Goal: Task Accomplishment & Management: Use online tool/utility

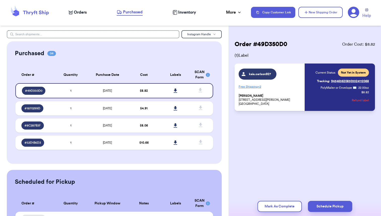
scroll to position [30, 0]
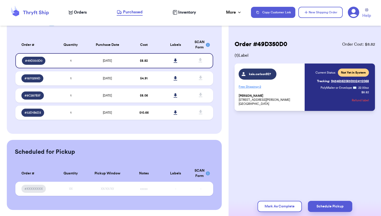
click at [75, 12] on span "Orders" at bounding box center [80, 12] width 13 height 6
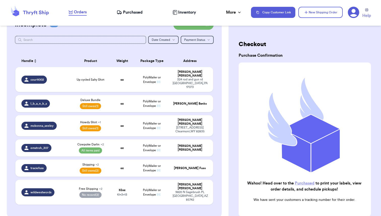
scroll to position [21, 0]
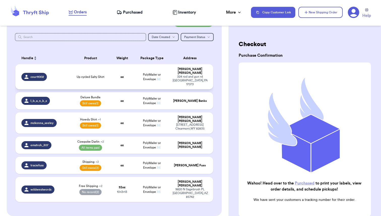
click at [99, 75] on span "Up cycled Salty Shirt" at bounding box center [91, 77] width 28 height 4
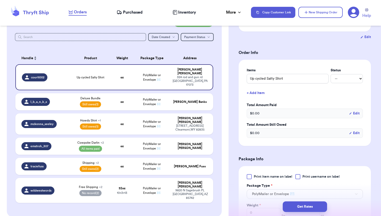
scroll to position [87, 0]
click at [341, 77] on select "-- Paid Owes" at bounding box center [346, 78] width 32 height 9
select select "paid"
click at [330, 74] on select "-- Paid Owes" at bounding box center [346, 78] width 32 height 9
click at [258, 95] on button "+ Add Item" at bounding box center [305, 92] width 120 height 11
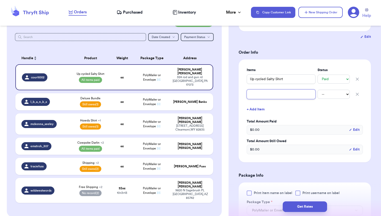
click at [258, 95] on input "text" at bounding box center [281, 94] width 69 height 10
type input "s"
type input "sh"
type input "shi"
type input "ship"
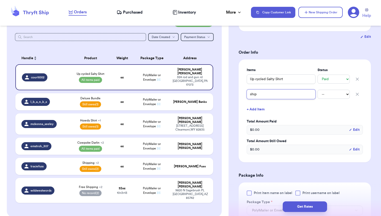
type input "[PERSON_NAME]"
type input "shippi"
type input "shippin"
type input "shipping"
type input "Shipping"
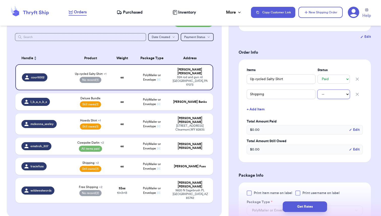
click at [332, 94] on select "-- Paid Owes" at bounding box center [333, 94] width 32 height 9
select select "paid"
click at [317, 90] on select "-- Paid Owes" at bounding box center [333, 94] width 32 height 9
click at [331, 111] on button "+ Add Item" at bounding box center [305, 109] width 120 height 11
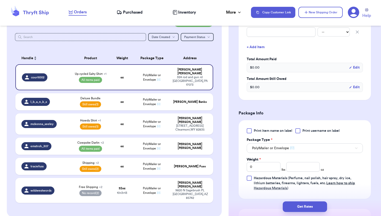
scroll to position [165, 0]
click at [331, 111] on h3 "Package Info" at bounding box center [304, 112] width 132 height 6
click at [357, 30] on icon "button" at bounding box center [357, 31] width 3 height 3
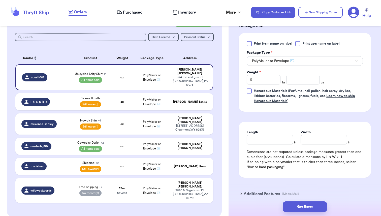
scroll to position [237, 0]
drag, startPoint x: 256, startPoint y: 77, endPoint x: 236, endPoint y: 77, distance: 19.9
click at [236, 77] on div "Shipping Information Delete Label Customer Info Instagram Handle: courtt002 Nam…" at bounding box center [304, 16] width 152 height 445
type input "1"
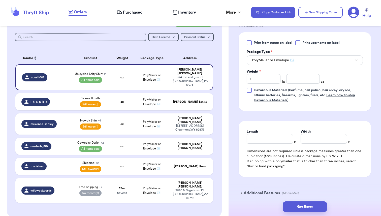
click at [305, 115] on form "Shipping Information Delete Label Customer Info Instagram Handle: courtt002 Nam…" at bounding box center [304, 3] width 132 height 399
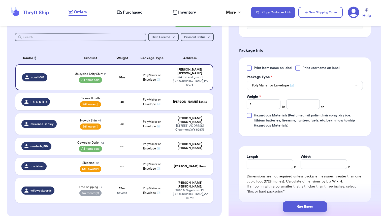
scroll to position [205, 0]
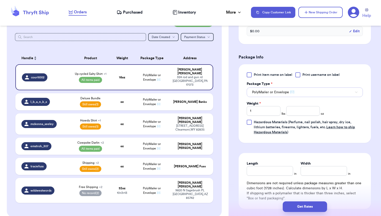
click at [297, 93] on button "PolyMailer or Envelope ✉️" at bounding box center [305, 92] width 116 height 10
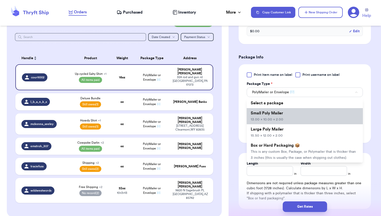
click at [276, 113] on span "Small Poly Mailer" at bounding box center [267, 113] width 32 height 4
type input "13"
type input "10"
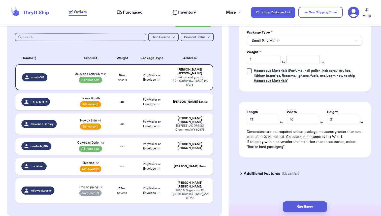
scroll to position [259, 0]
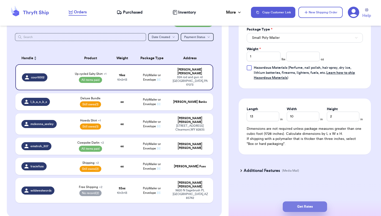
click at [301, 209] on button "Get Rates" at bounding box center [305, 206] width 44 height 11
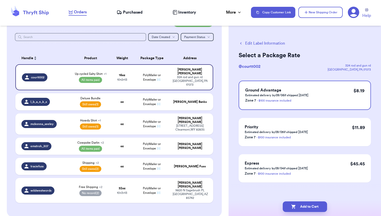
click at [253, 43] on button "Edit Label Information" at bounding box center [261, 43] width 46 height 6
select select "paid"
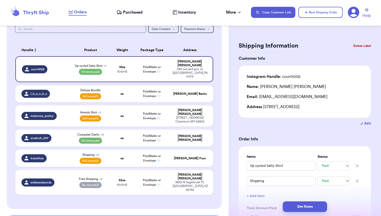
scroll to position [30, 0]
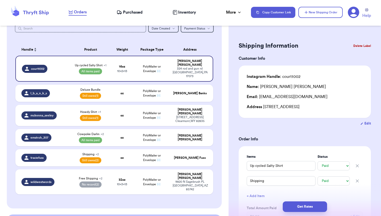
click at [221, 115] on div "Incomplete 06 Get Rates for All ( 2 ) Get Rates for All ( 2 ) Date Created Date…" at bounding box center [114, 104] width 215 height 208
click at [117, 149] on td "oz" at bounding box center [122, 157] width 24 height 17
type input "Shipping"
select select "unpaid"
type input "Def Leppard Shirt"
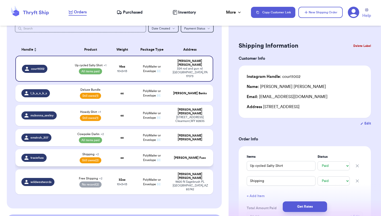
type input "0"
select select "unpaid"
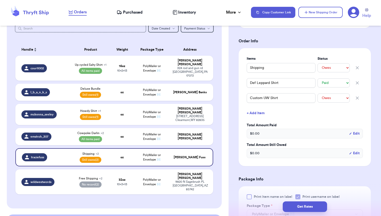
scroll to position [181, 0]
click at [260, 111] on button "+ Add Item" at bounding box center [305, 112] width 120 height 11
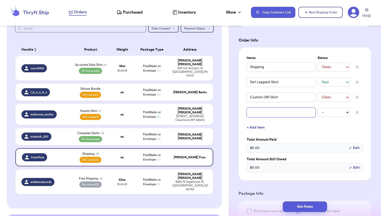
click at [259, 115] on input "text" at bounding box center [281, 113] width 69 height 10
type input "E"
type input "Em"
type input "Emb"
type input "Embr"
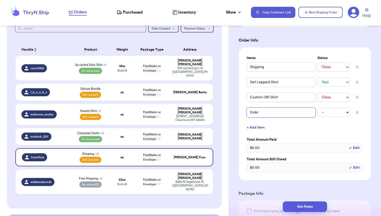
type input "Embro"
type input "Embroi"
type input "Embroid"
type input "Embroide"
type input "Embroider"
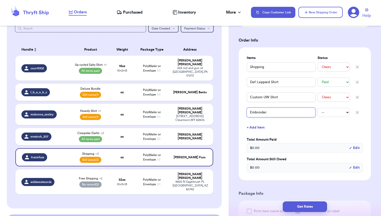
type input "Embroiderd"
type input "Embroiderd C"
type input "Embroiderd Ca"
type input "Embroiderd Car"
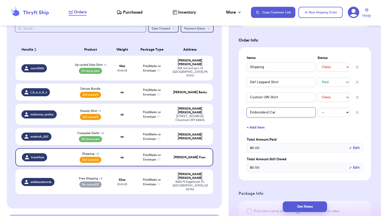
type input "Embroiderd Card"
type input "Embroiderd Cardi"
type input "Embroiderd Cardig"
type input "Embroiderd Cardiga"
type input "Embroiderd Cardigan"
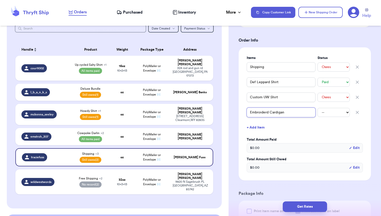
click at [267, 113] on input "Embroiderd Cardigan" at bounding box center [281, 113] width 69 height 10
type input "Embroidered Cardigan"
click at [327, 114] on select "-- Paid Owes" at bounding box center [333, 112] width 32 height 9
select select "unpaid"
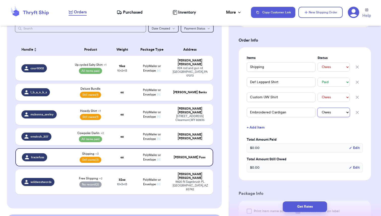
click at [317, 108] on select "-- Paid Owes" at bounding box center [333, 112] width 32 height 9
click at [332, 127] on button "+ Add Item" at bounding box center [305, 127] width 120 height 11
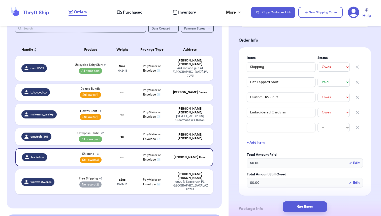
click at [358, 126] on icon "button" at bounding box center [357, 127] width 5 height 5
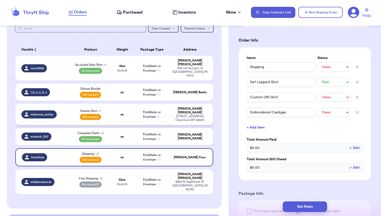
click at [106, 109] on div "Howdy Shirt + 1 Still owes (1)" at bounding box center [90, 114] width 33 height 11
type input "Howdy Shirt"
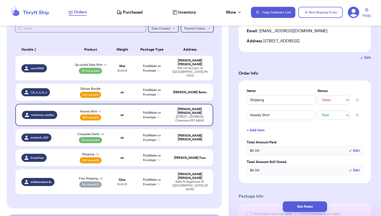
scroll to position [77, 0]
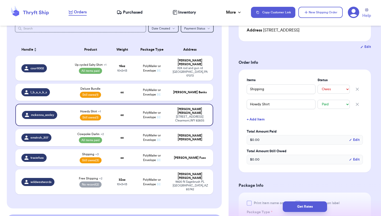
click at [256, 119] on button "+ Add Item" at bounding box center [305, 119] width 120 height 11
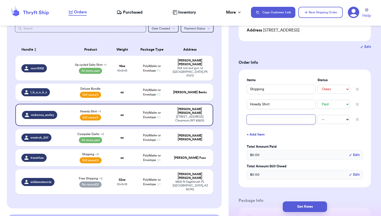
click at [256, 119] on input "text" at bounding box center [281, 120] width 69 height 10
type input "H"
type input "Hi"
type input "Hig"
type input "High"
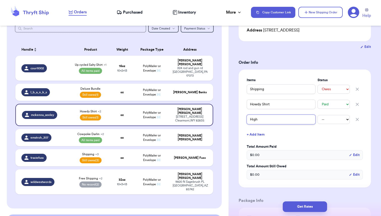
type input "High"
type input "High-"
type input "High-L"
type input "High-Lo"
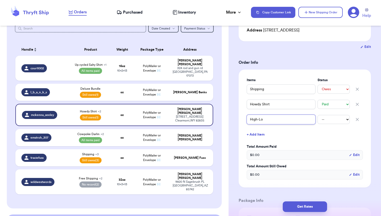
type input "High-Low"
type input "High-Low L"
type input "High-Low La"
type input "High-Low Lac"
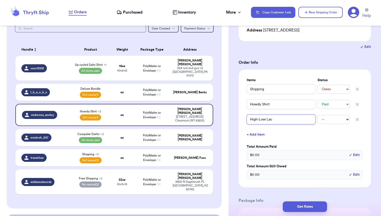
type input "High-Low Lace"
type input "High-Low Lace S"
type input "High-Low Lace Sh"
type input "High-Low Lace Shi"
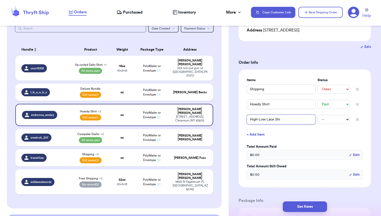
type input "High-Low Lace Shir"
type input "High-Low Lace Shirt"
click at [326, 120] on select "-- Paid Owes" at bounding box center [333, 119] width 32 height 9
select select "unpaid"
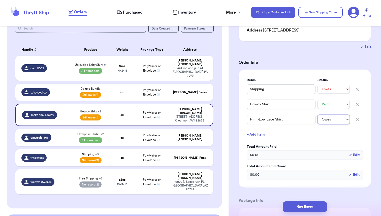
click at [317, 115] on select "-- Paid Owes" at bounding box center [333, 119] width 32 height 9
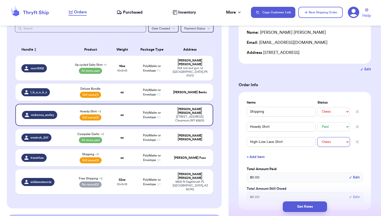
scroll to position [54, 0]
click at [117, 84] on td "oz" at bounding box center [122, 92] width 24 height 17
type input "Deluxe Bundle"
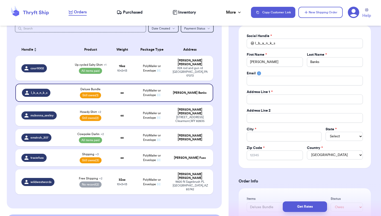
scroll to position [0, 0]
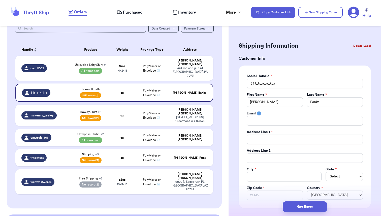
click at [361, 46] on button "Delete Label" at bounding box center [362, 45] width 22 height 11
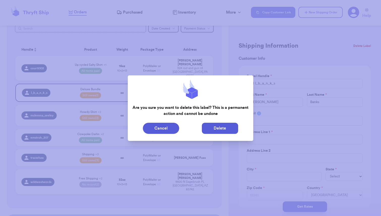
click at [219, 130] on button "Delete" at bounding box center [220, 128] width 36 height 11
type input "Up cycled Salty Shirt"
select select "paid"
type input "16"
type input "13"
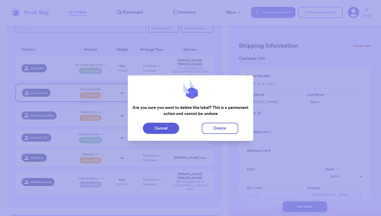
type input "10"
select select "paid"
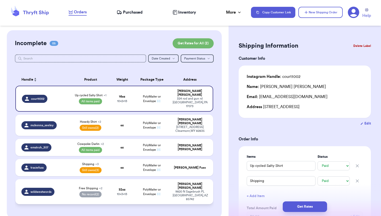
click at [65, 188] on div "wildwestwords" at bounding box center [44, 192] width 46 height 8
type input "Free Shipping"
select select "unknown"
type input "2"
type input "0"
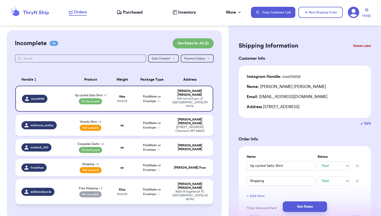
type input "Coors Shirt"
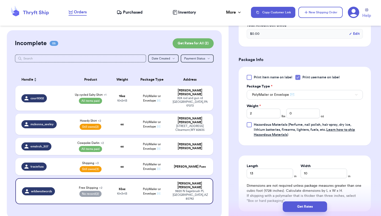
scroll to position [219, 0]
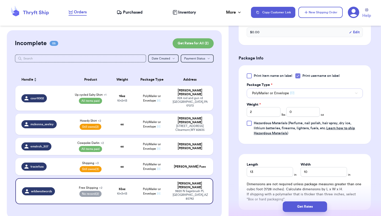
click at [302, 92] on button "PolyMailer or Envelope ✉️" at bounding box center [305, 93] width 116 height 10
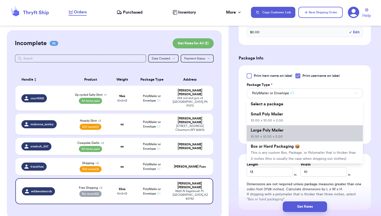
click at [266, 133] on li "Large Poly Mailer 15.50 x 12.00 x 2.00" at bounding box center [305, 133] width 116 height 16
type input "15.5"
type input "12"
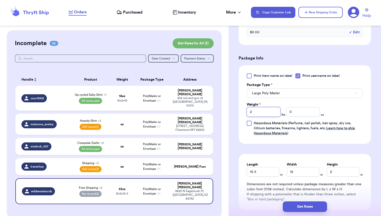
click at [251, 109] on input "2" at bounding box center [264, 112] width 34 height 10
drag, startPoint x: 253, startPoint y: 111, endPoint x: 236, endPoint y: 111, distance: 16.6
click at [236, 111] on div "Shipping Information Delete Label Customer Info Instagram Handle: wildwestwords…" at bounding box center [304, 41] width 152 height 460
type input "1"
drag, startPoint x: 291, startPoint y: 112, endPoint x: 284, endPoint y: 112, distance: 7.3
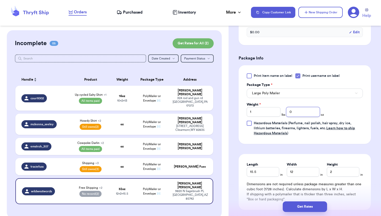
click at [284, 112] on div "Weight * 1 lbs 0 oz" at bounding box center [285, 109] width 77 height 15
type input "6"
click at [331, 148] on form "Shipping Information Delete Label Customer Info Instagram Handle: wildwestwords…" at bounding box center [304, 28] width 132 height 415
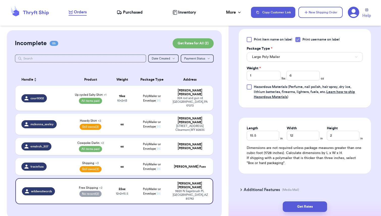
scroll to position [274, 0]
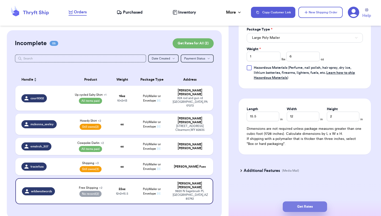
click at [305, 208] on button "Get Rates" at bounding box center [305, 206] width 44 height 11
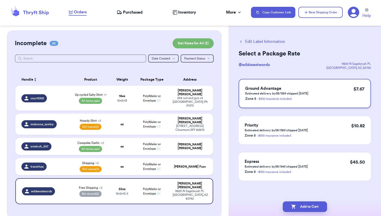
scroll to position [0, 0]
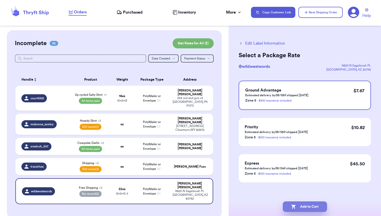
click at [304, 209] on button "Add to Cart" at bounding box center [305, 206] width 44 height 11
checkbox input "true"
select select "paid"
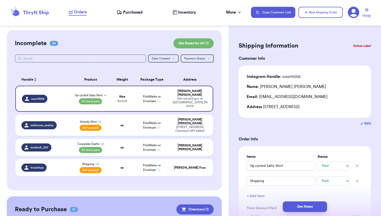
scroll to position [48, 0]
